Goal: Information Seeking & Learning: Find specific fact

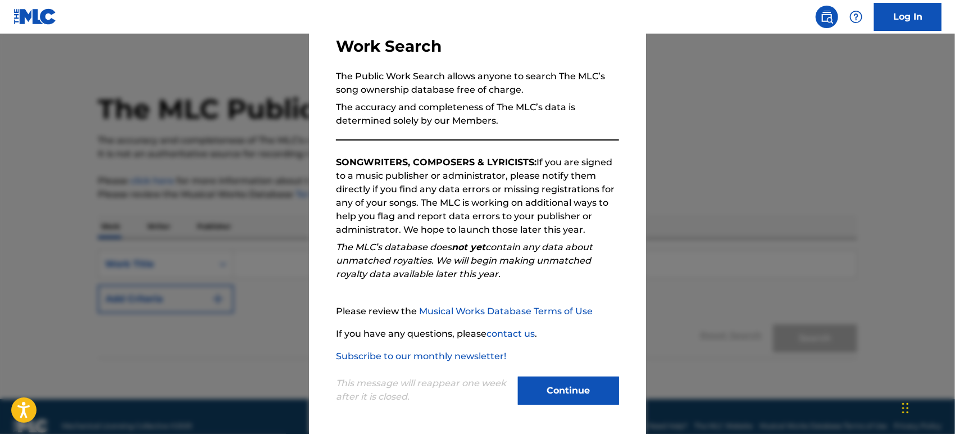
click at [576, 385] on button "Continue" at bounding box center [568, 390] width 101 height 28
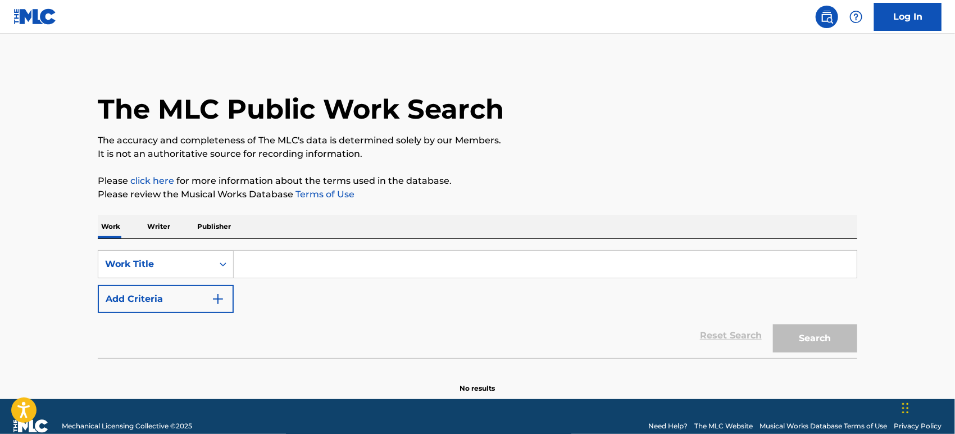
drag, startPoint x: 572, startPoint y: 378, endPoint x: 561, endPoint y: 370, distance: 13.6
click at [571, 378] on section "No results" at bounding box center [478, 378] width 760 height 29
click at [343, 274] on input "Search Form" at bounding box center [545, 264] width 623 height 27
paste input "METANOIA"
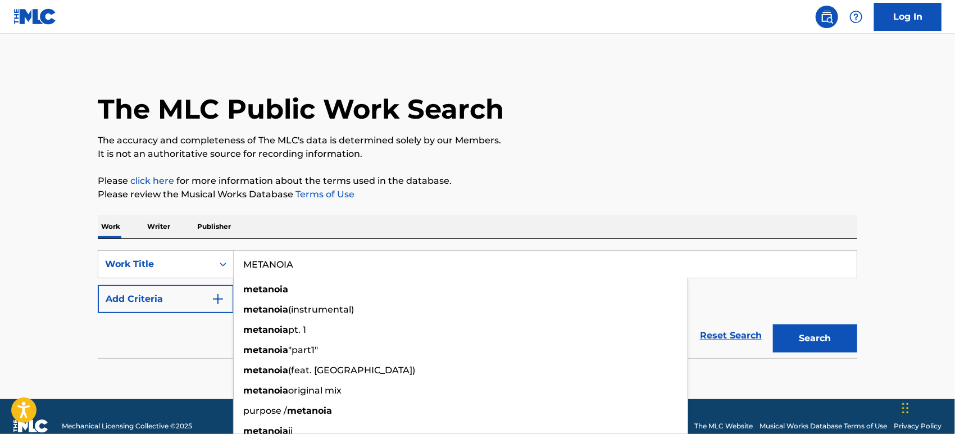
type input "METANOIA"
click at [171, 343] on div "Reset Search Search" at bounding box center [478, 335] width 760 height 45
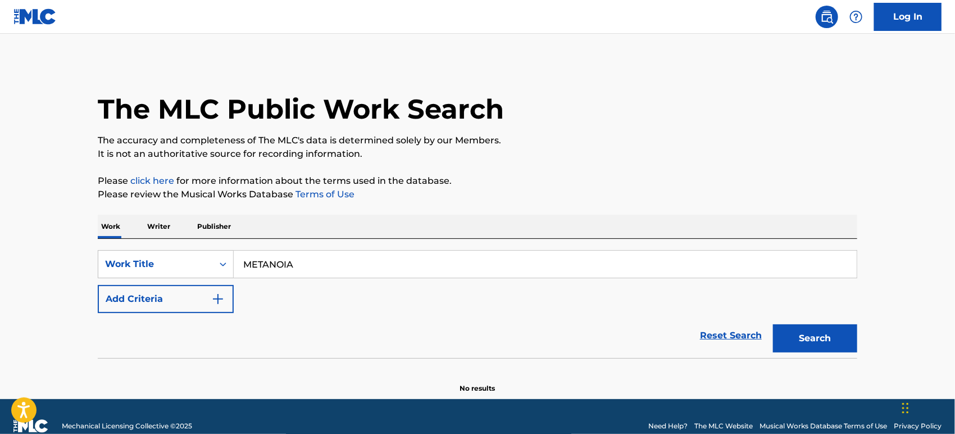
click at [175, 308] on button "Add Criteria" at bounding box center [166, 299] width 136 height 28
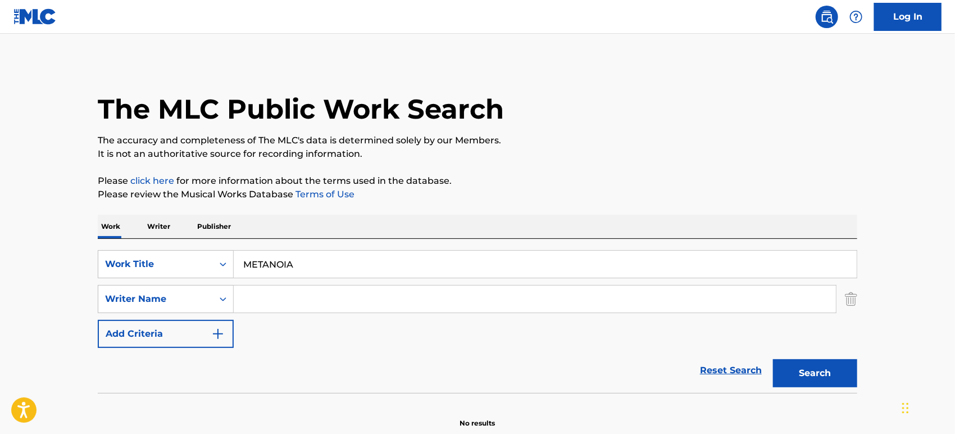
click at [324, 304] on input "Search Form" at bounding box center [535, 298] width 602 height 27
drag, startPoint x: 266, startPoint y: 299, endPoint x: 288, endPoint y: 298, distance: 21.9
click at [266, 299] on input "Search Form" at bounding box center [535, 298] width 602 height 27
paste input "Weeks"
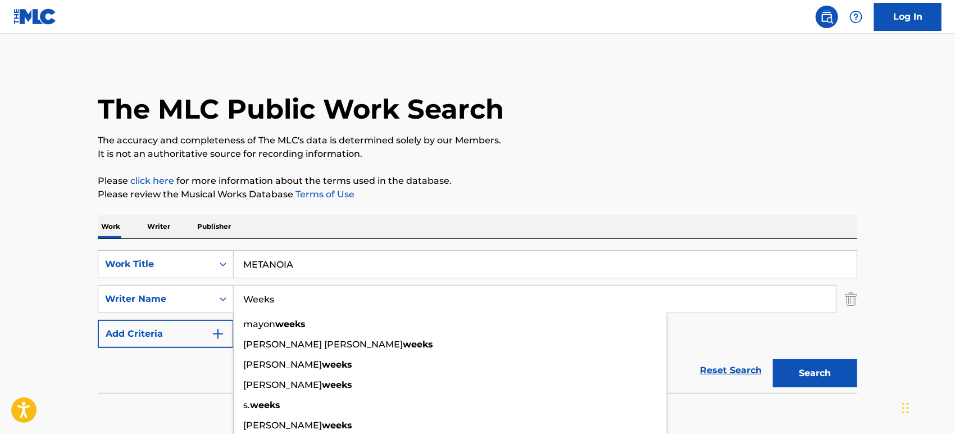
type input "Weeks"
click at [823, 370] on button "Search" at bounding box center [815, 373] width 84 height 28
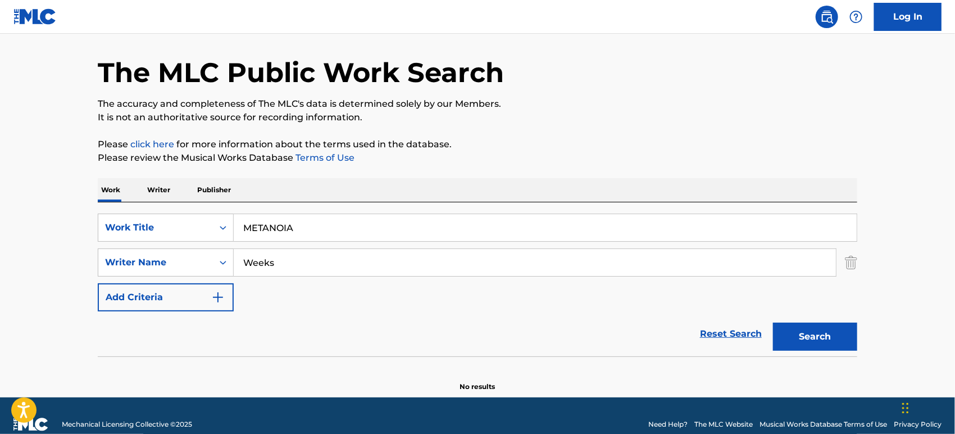
scroll to position [53, 0]
